Goal: Register for event/course

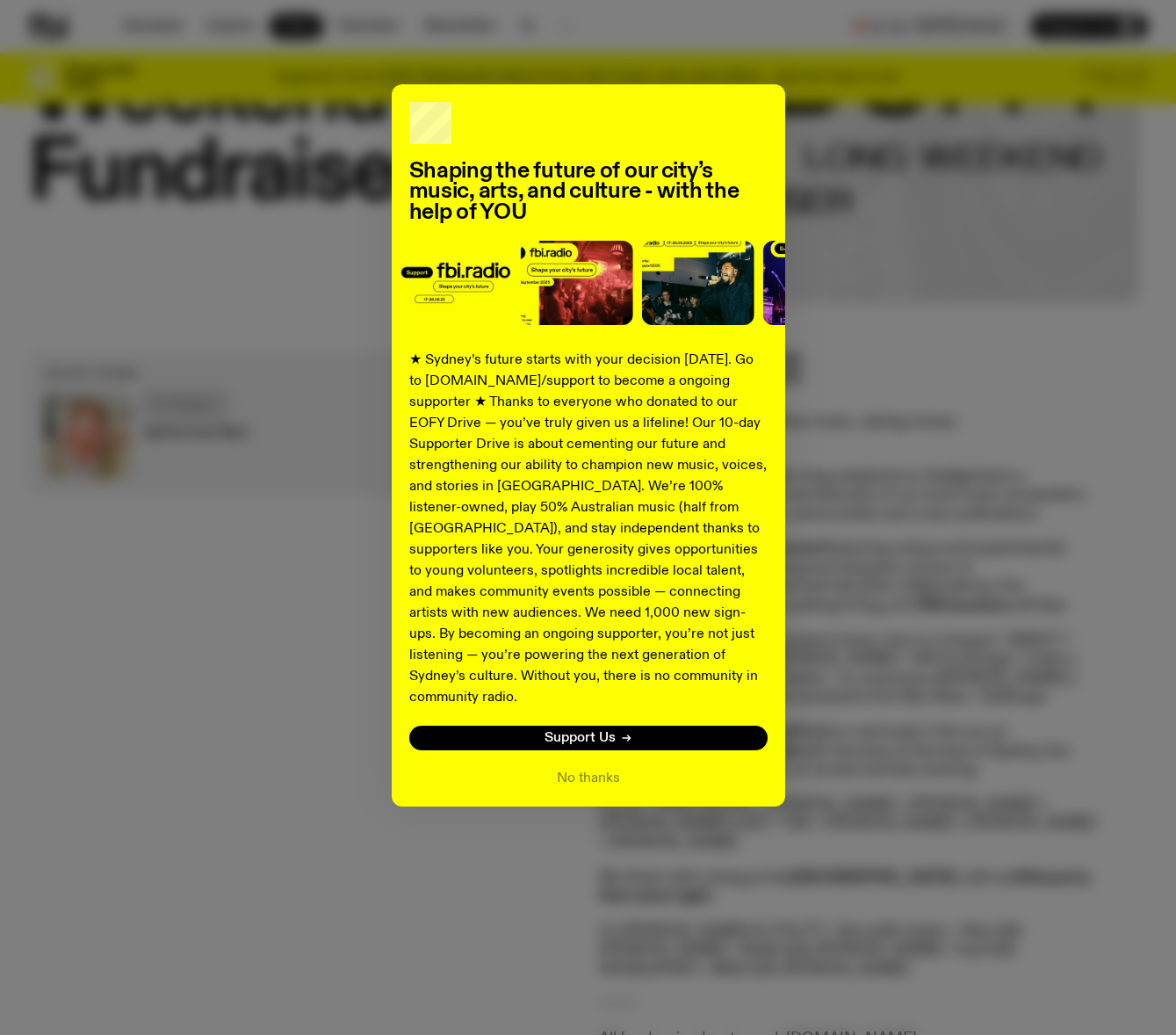
scroll to position [383, 0]
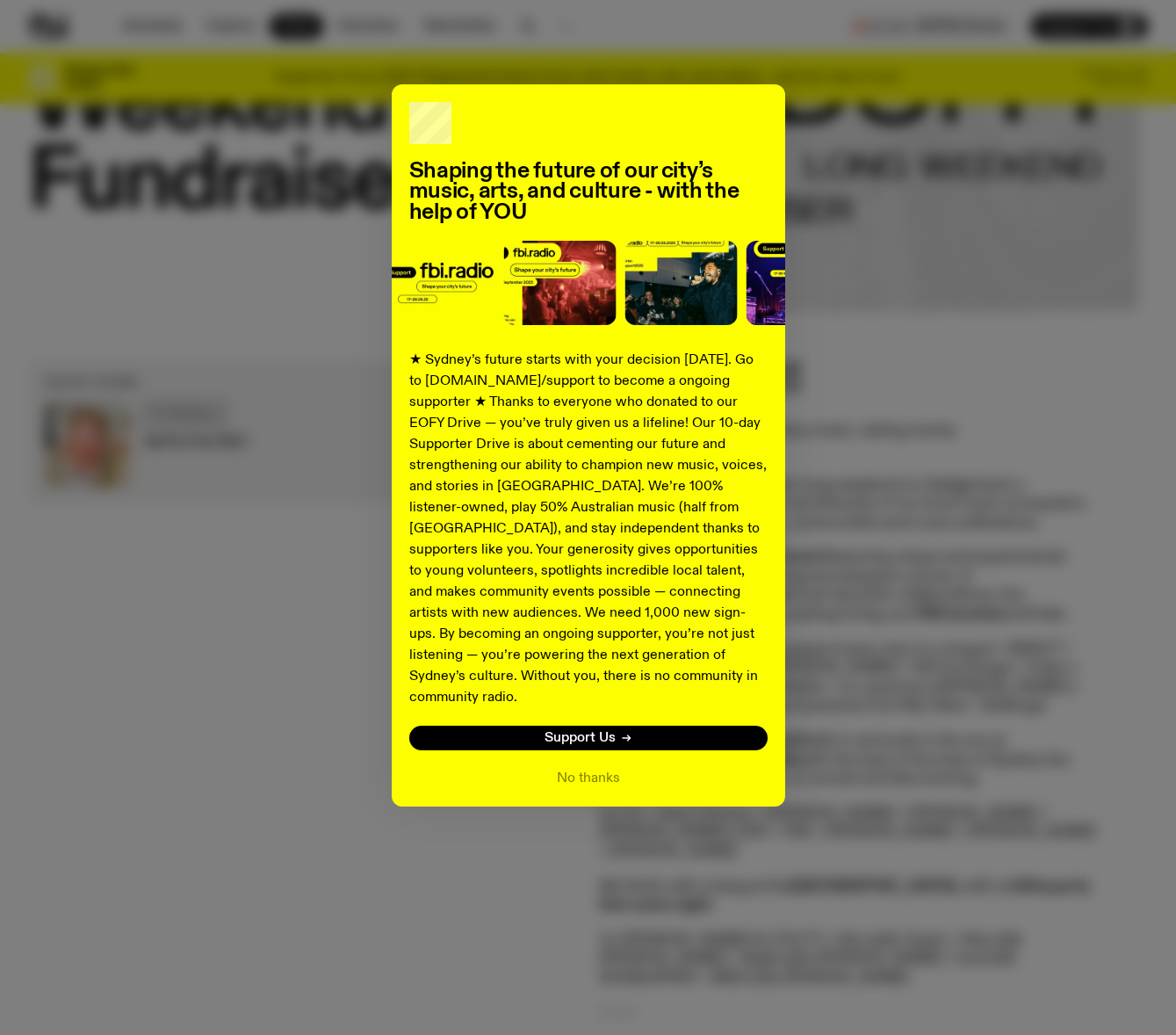
drag, startPoint x: 892, startPoint y: 716, endPoint x: 671, endPoint y: 747, distance: 223.2
click at [892, 716] on div "Shaping the future of our city’s music, arts, and culture - with the help of YO…" at bounding box center [588, 445] width 1120 height 722
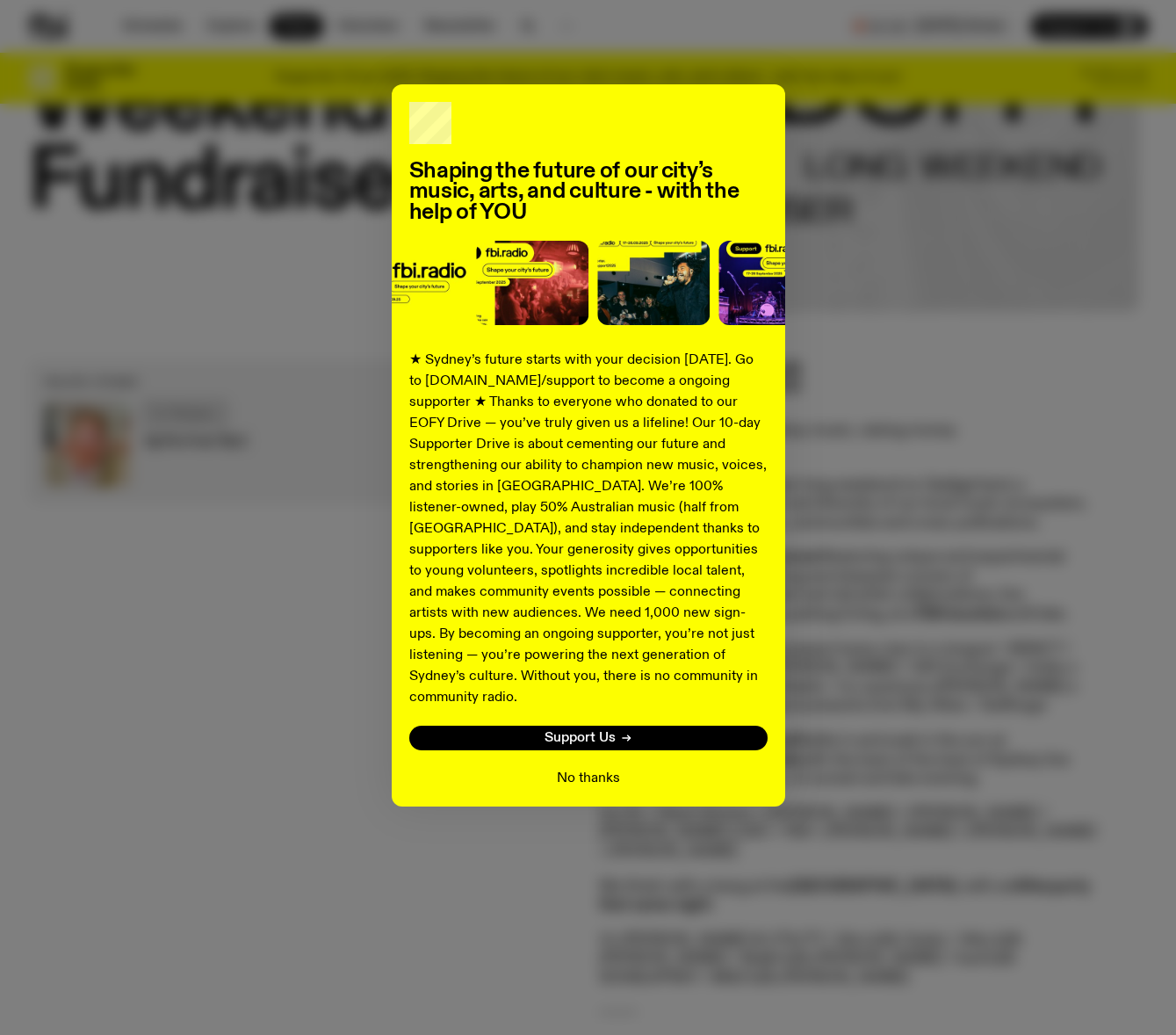
click at [597, 768] on button "No thanks" at bounding box center [588, 778] width 63 height 21
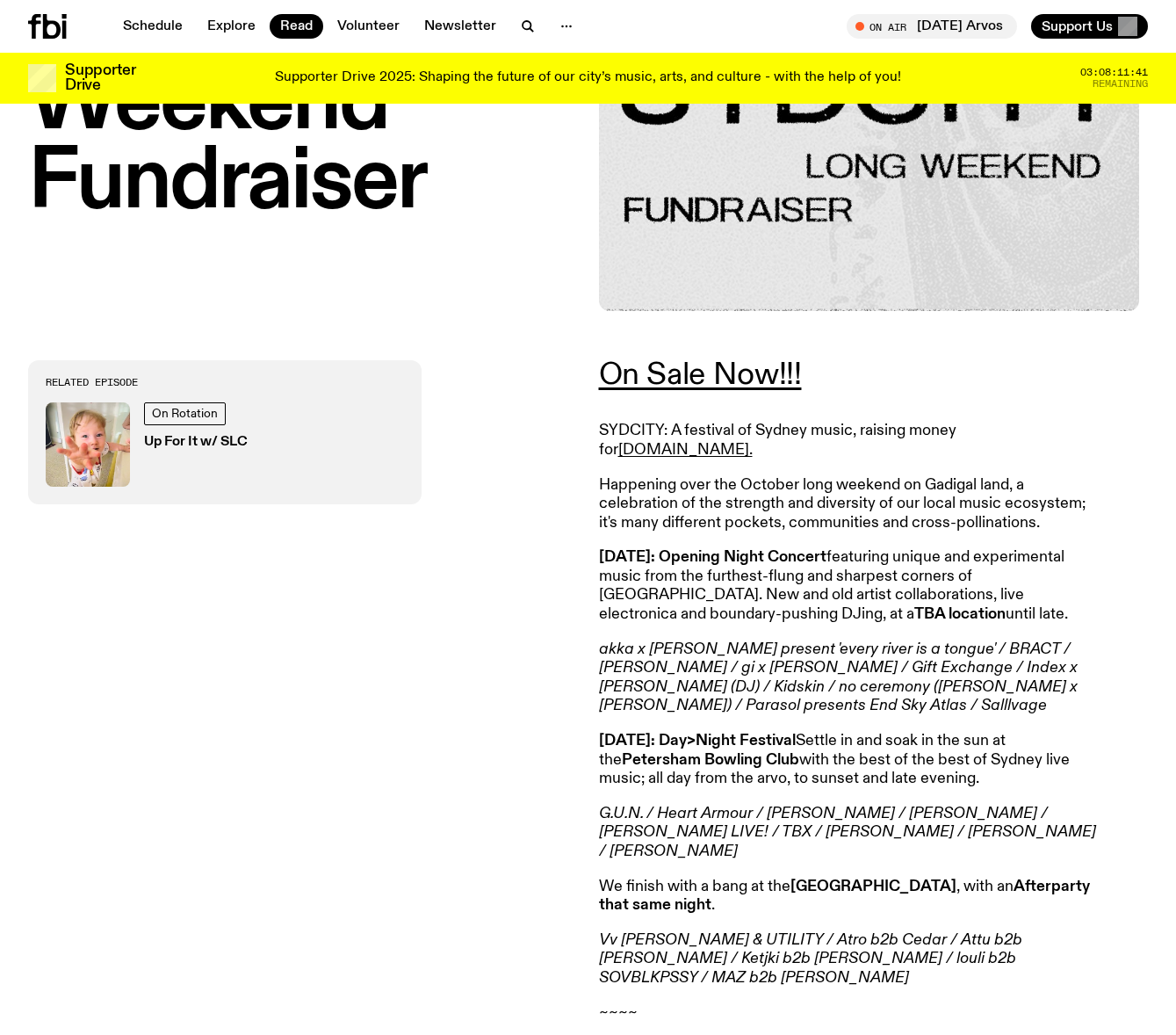
scroll to position [379, 0]
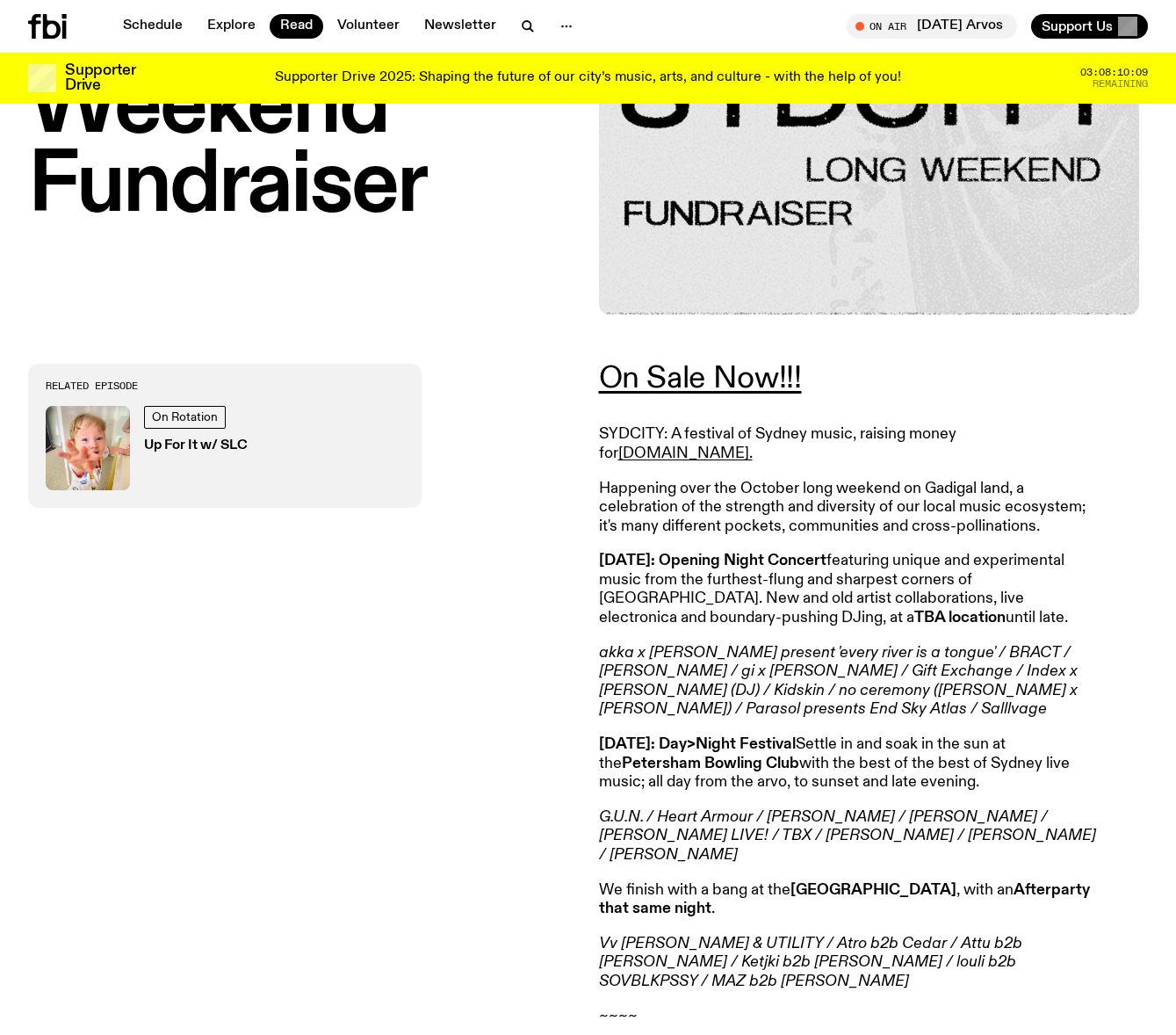
drag, startPoint x: 799, startPoint y: 522, endPoint x: 823, endPoint y: 705, distance: 184.6
click at [823, 705] on article "On Sale Now!!! SYDCITY: A festival of Sydney music, raising money for fbi.radio…" at bounding box center [852, 810] width 506 height 894
drag, startPoint x: 823, startPoint y: 705, endPoint x: 814, endPoint y: 535, distance: 170.2
click at [814, 535] on article "On Sale Now!!! SYDCITY: A festival of Sydney music, raising money for fbi.radio…" at bounding box center [852, 810] width 506 height 894
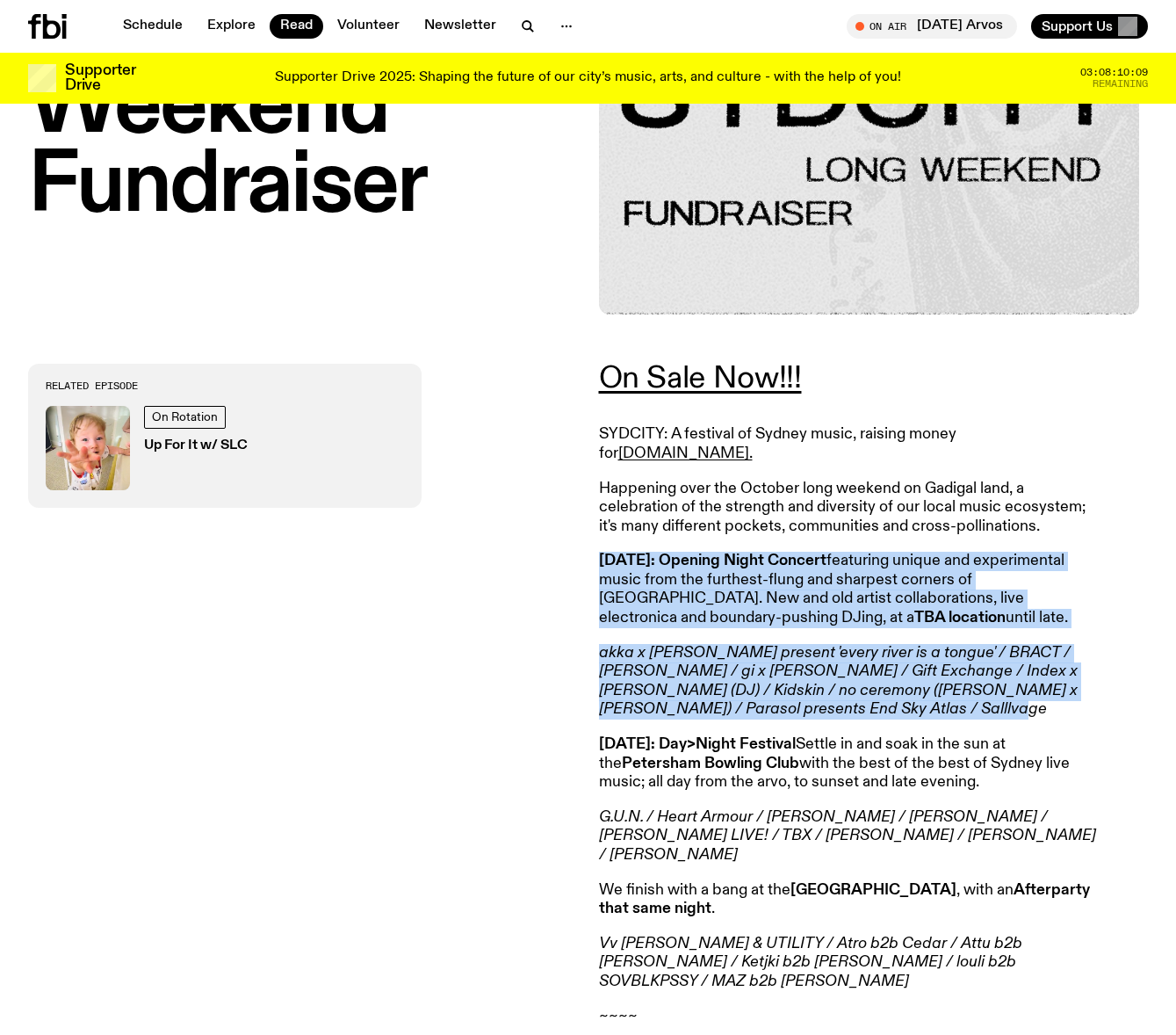
click at [814, 535] on article "On Sale Now!!! SYDCITY: A festival of Sydney music, raising money for fbi.radio…" at bounding box center [852, 810] width 506 height 894
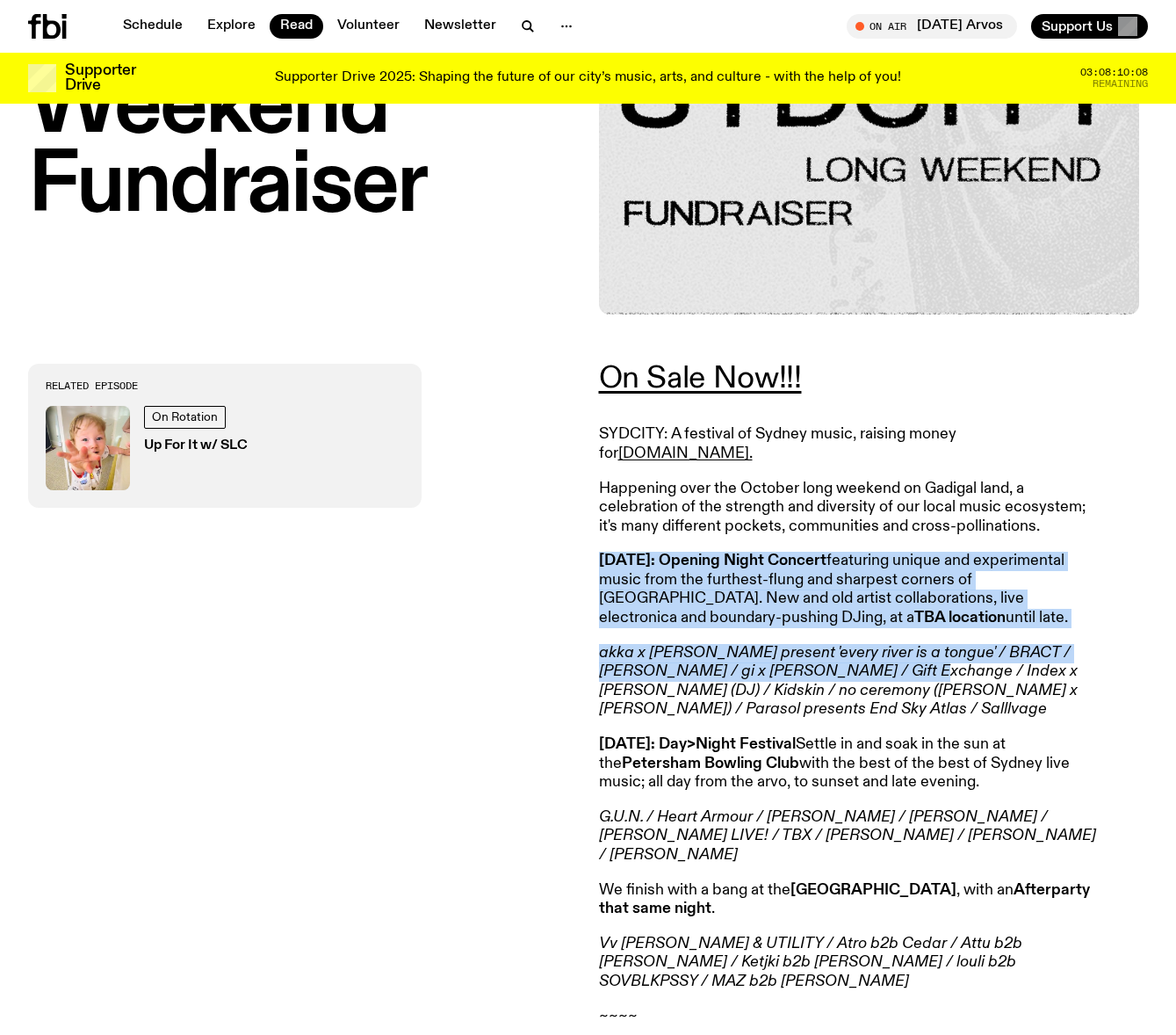
drag, startPoint x: 814, startPoint y: 535, endPoint x: 815, endPoint y: 673, distance: 138.0
click at [815, 673] on article "On Sale Now!!! SYDCITY: A festival of Sydney music, raising money for fbi.radio…" at bounding box center [852, 810] width 506 height 894
click at [815, 673] on em "akka x [PERSON_NAME] present 'every river is a tongue' / BRACT / [PERSON_NAME] …" at bounding box center [838, 681] width 478 height 72
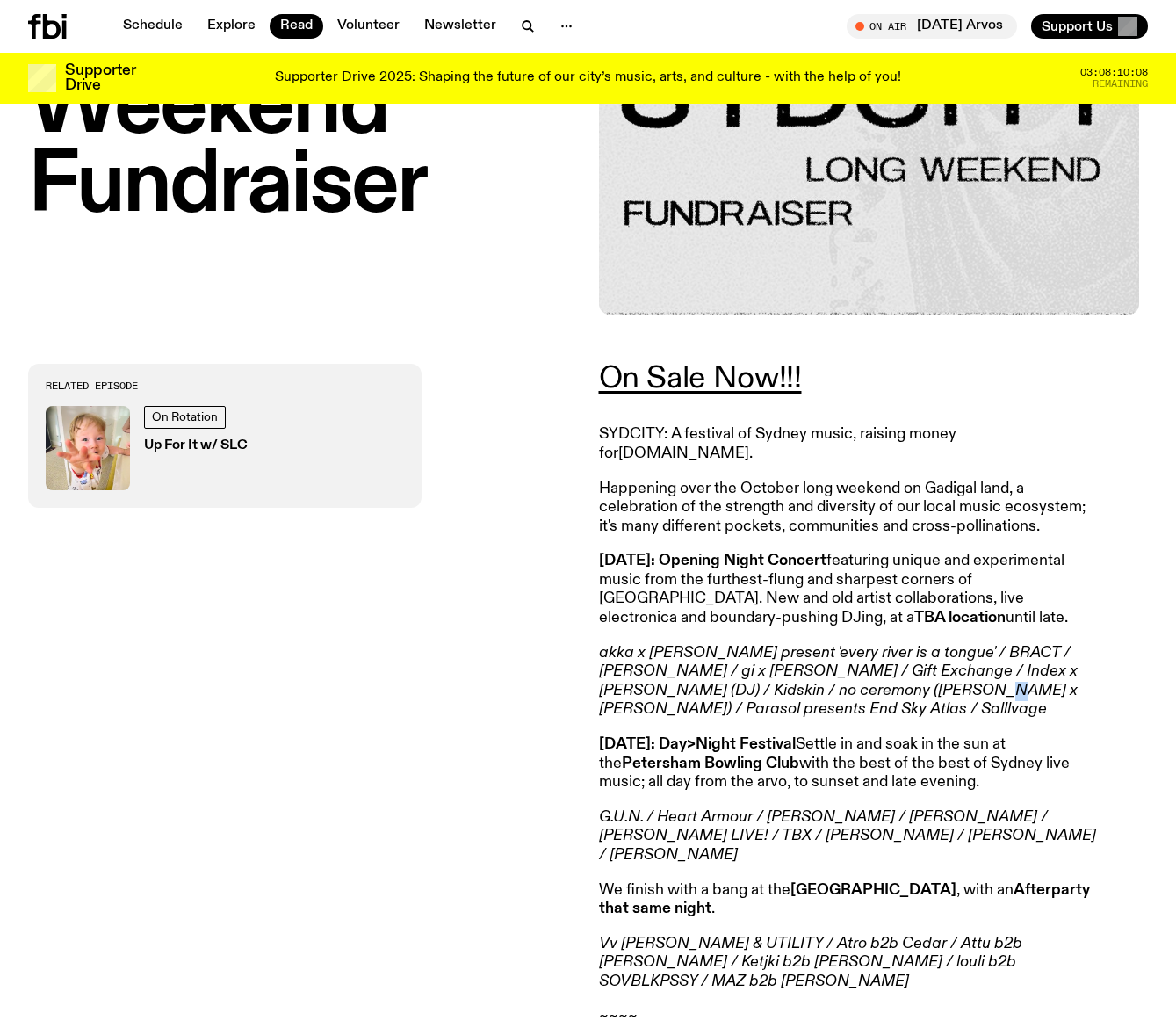
drag, startPoint x: 815, startPoint y: 673, endPoint x: 816, endPoint y: 693, distance: 20.0
click at [816, 693] on p "akka x [PERSON_NAME] present 'every river is a tongue' / BRACT / [PERSON_NAME] …" at bounding box center [852, 682] width 506 height 75
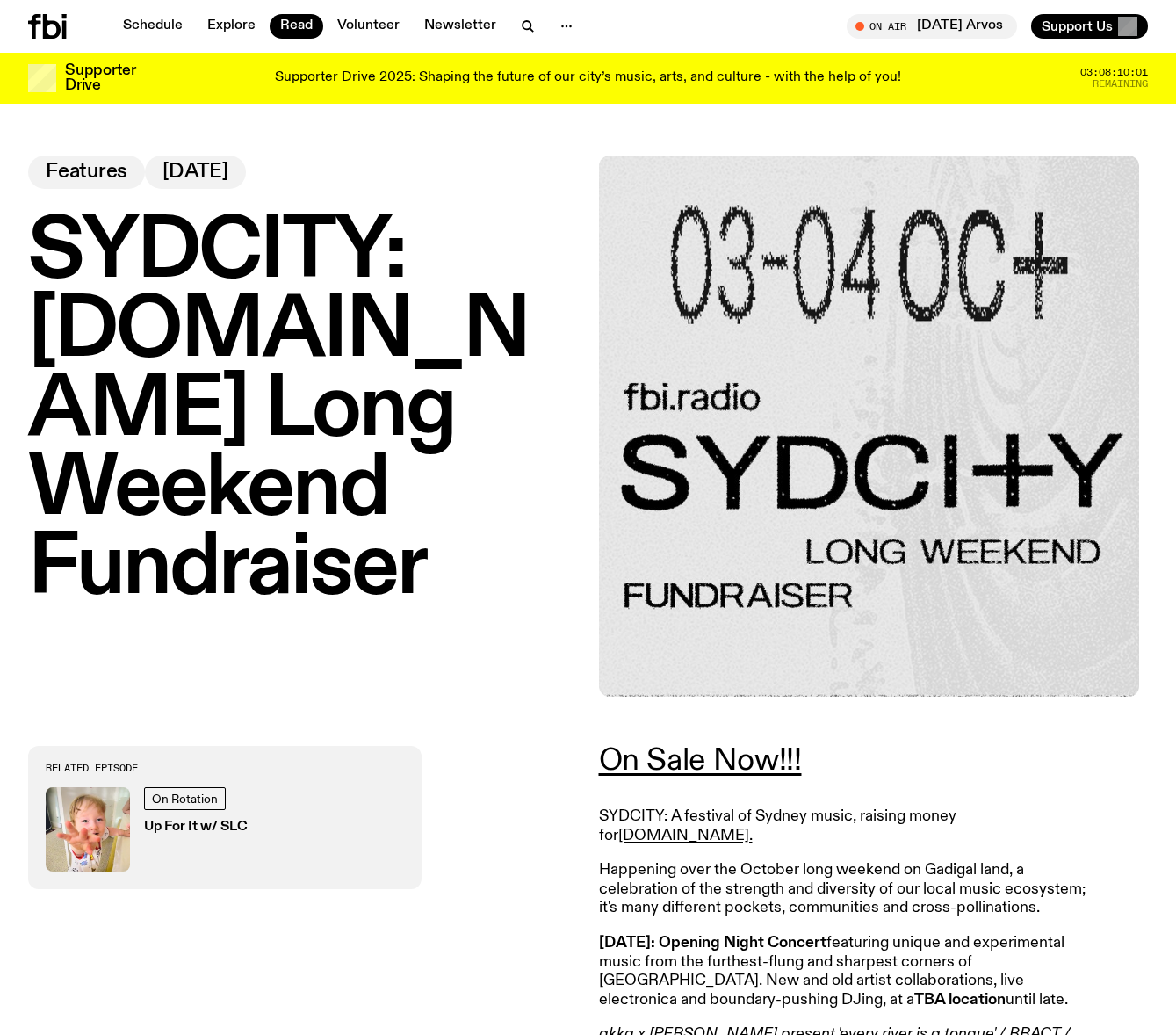
scroll to position [365, 0]
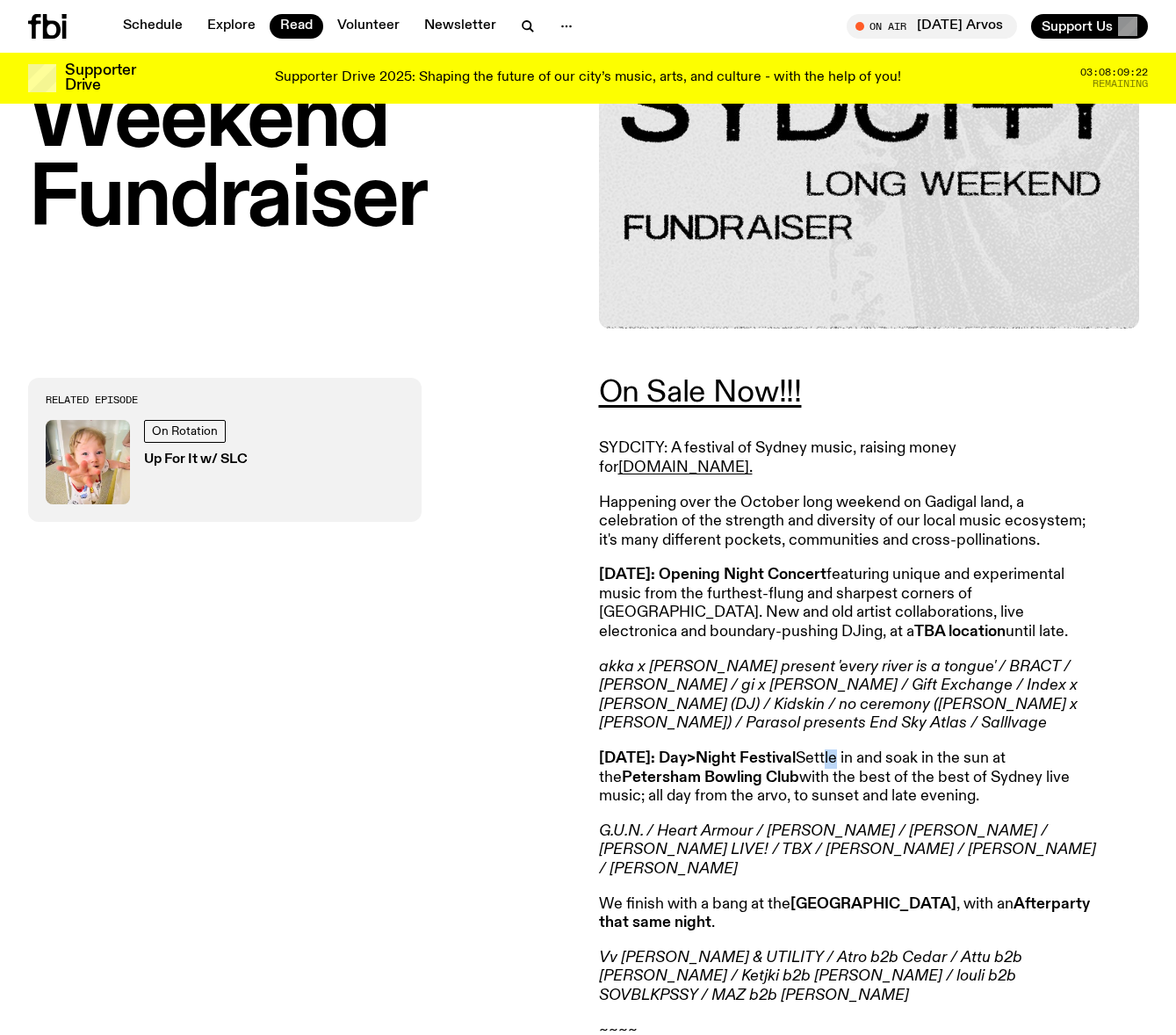
click at [909, 749] on p "[DATE]: Day>Night Festival Settle in and soak in the sun at the [GEOGRAPHIC_DAT…" at bounding box center [852, 777] width 506 height 57
